Goal: Navigation & Orientation: Find specific page/section

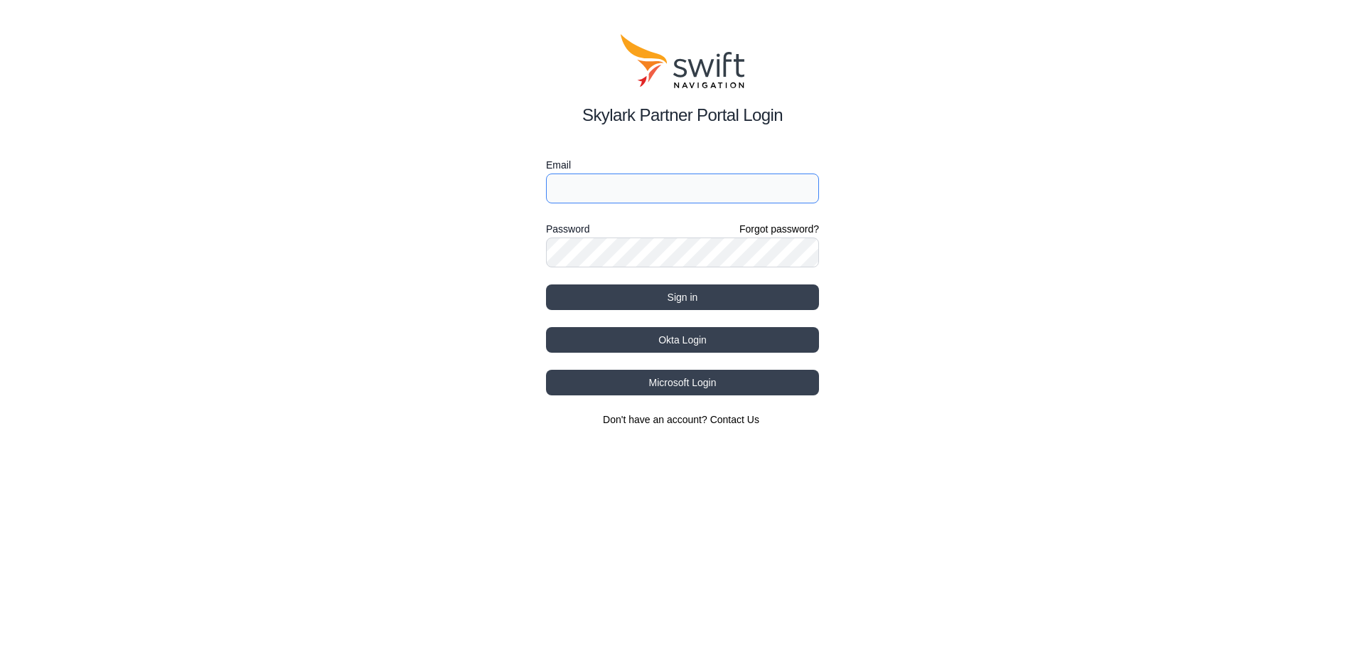
click at [683, 193] on input "Email" at bounding box center [682, 189] width 273 height 30
type input "[PERSON_NAME][EMAIL_ADDRESS][PERSON_NAME][DOMAIN_NAME]"
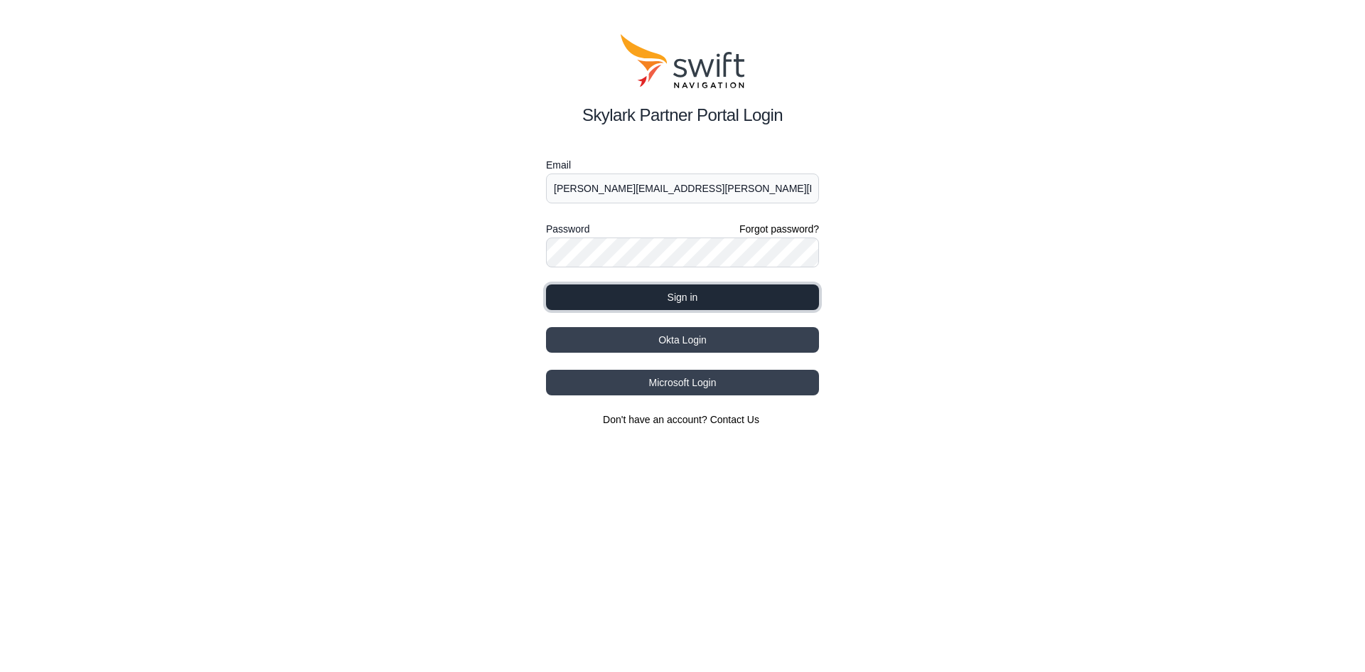
click at [671, 294] on button "Sign in" at bounding box center [682, 297] width 273 height 26
click at [657, 299] on button "Sign in" at bounding box center [682, 297] width 273 height 26
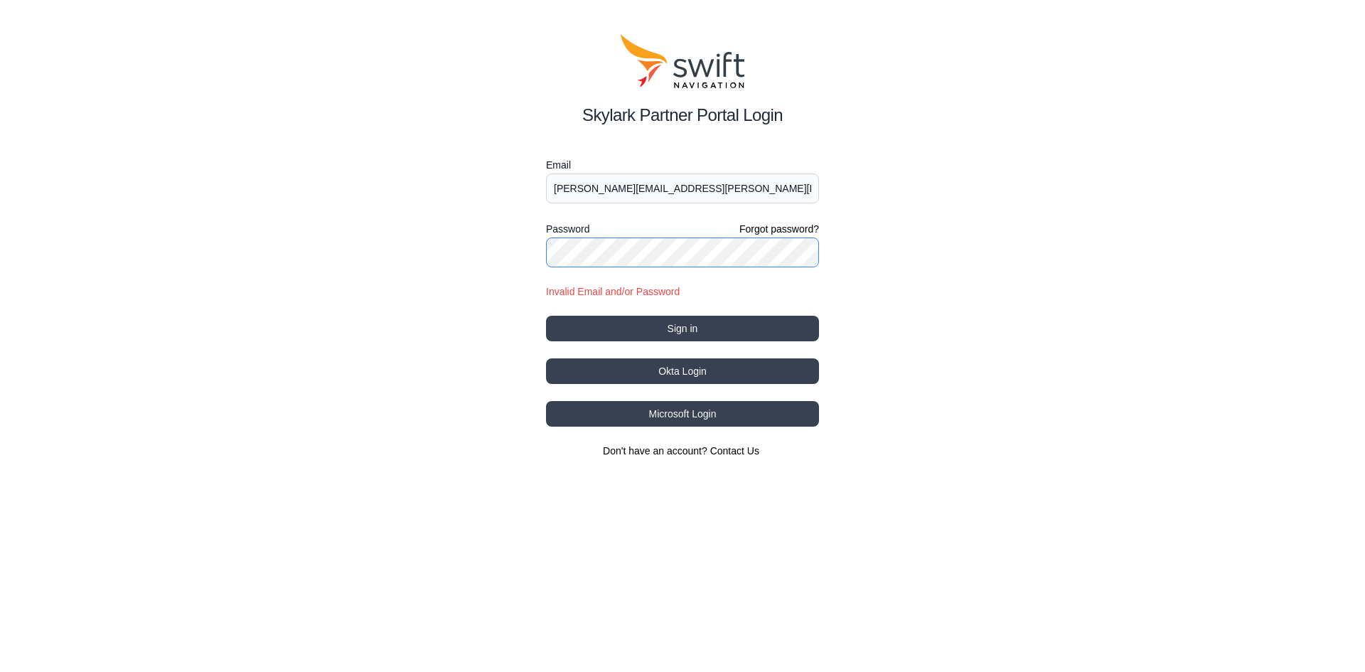
click at [412, 245] on div "Skylark Partner Portal Login Email [PERSON_NAME][EMAIL_ADDRESS][PERSON_NAME][DO…" at bounding box center [682, 246] width 1365 height 492
click at [546, 316] on button "Sign in" at bounding box center [682, 329] width 273 height 26
click at [274, 246] on div "Skylark Partner Portal Login Email [PERSON_NAME][EMAIL_ADDRESS][PERSON_NAME][DO…" at bounding box center [682, 246] width 1365 height 492
click at [546, 316] on button "Sign in" at bounding box center [682, 329] width 273 height 26
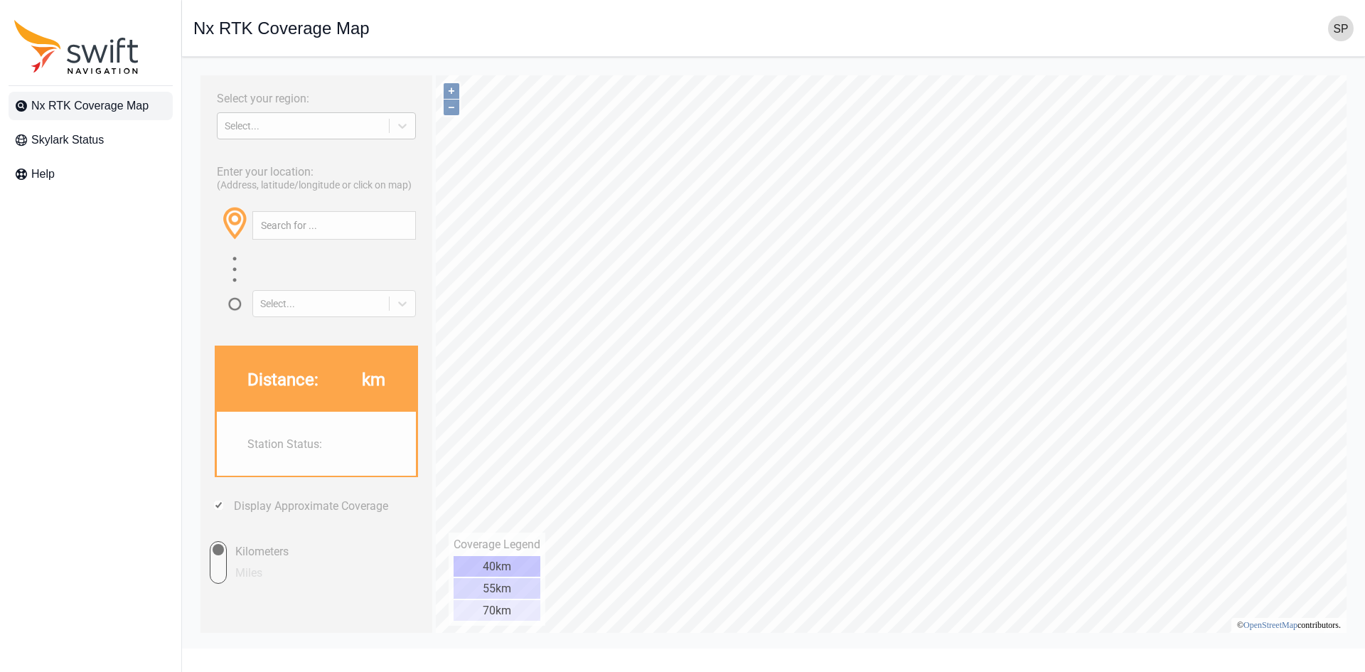
click at [292, 130] on div "Select..." at bounding box center [303, 125] width 157 height 11
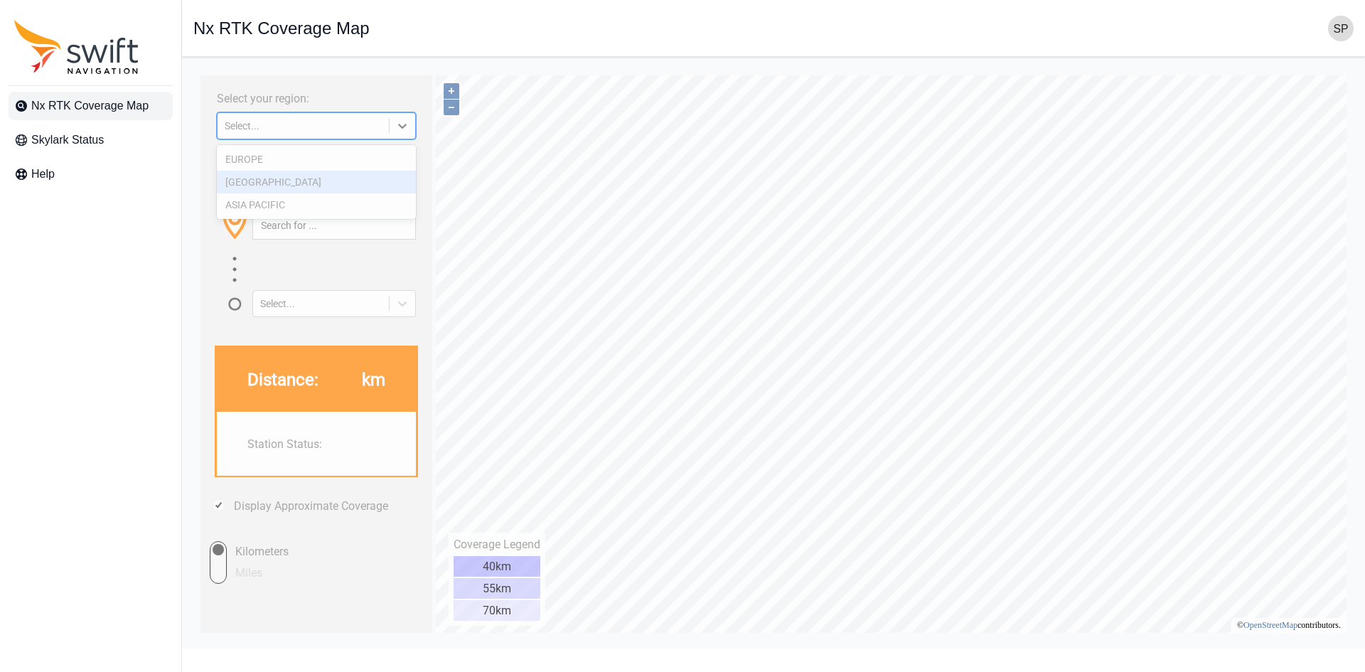
click at [307, 183] on div "NORTH AMERICA" at bounding box center [316, 182] width 199 height 23
